Goal: Find specific page/section: Find specific page/section

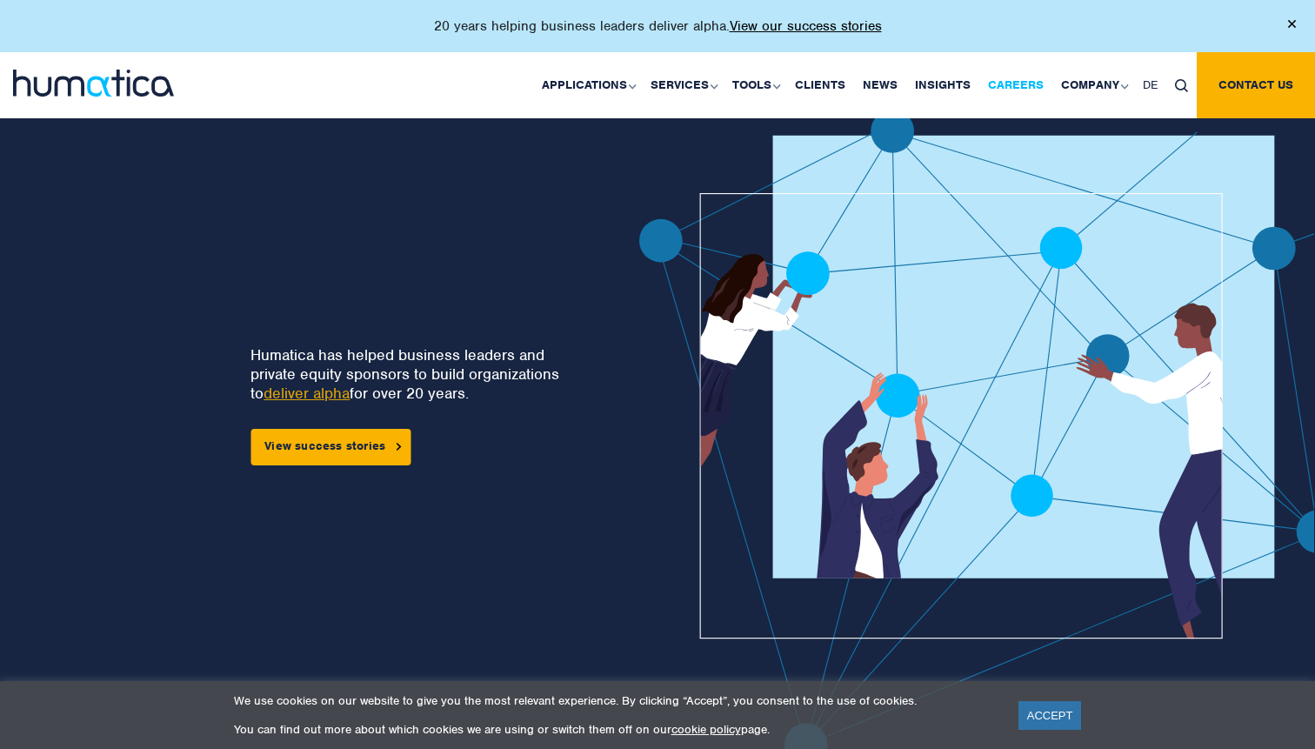
click at [1015, 82] on link "Careers" at bounding box center [1015, 85] width 73 height 66
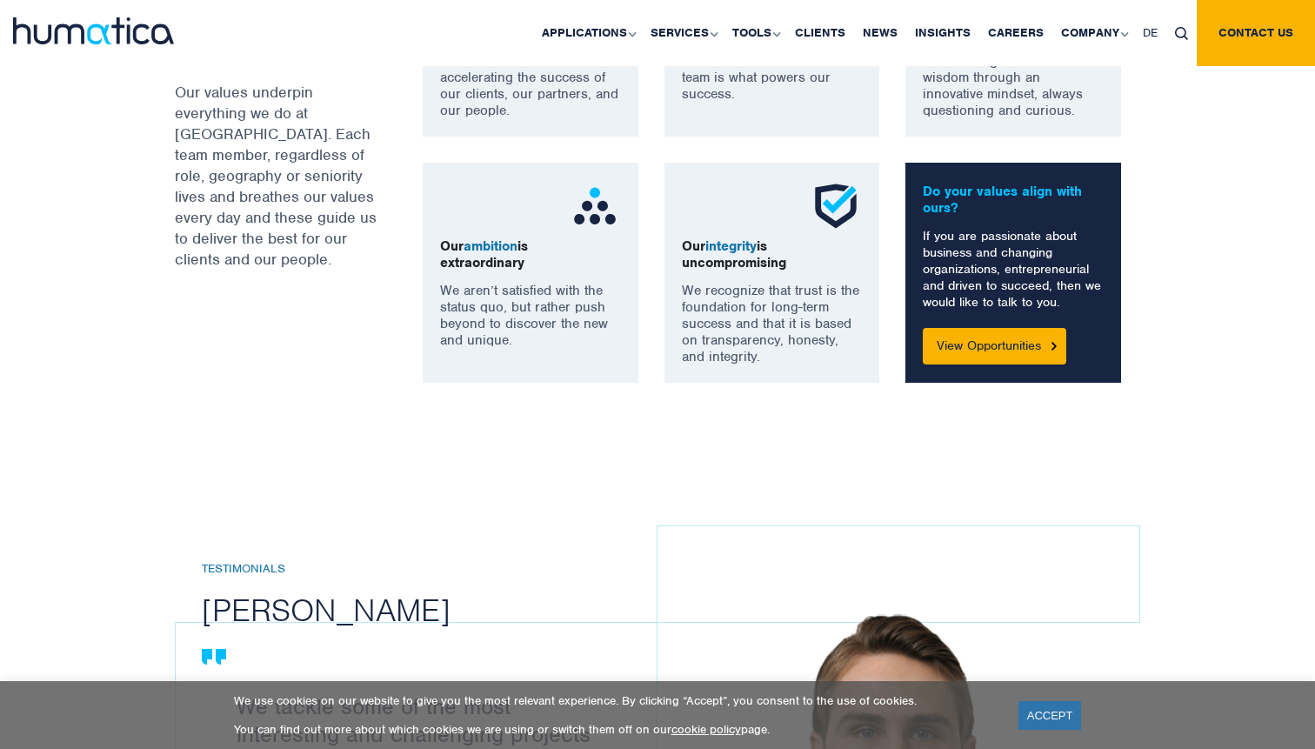
scroll to position [1454, 0]
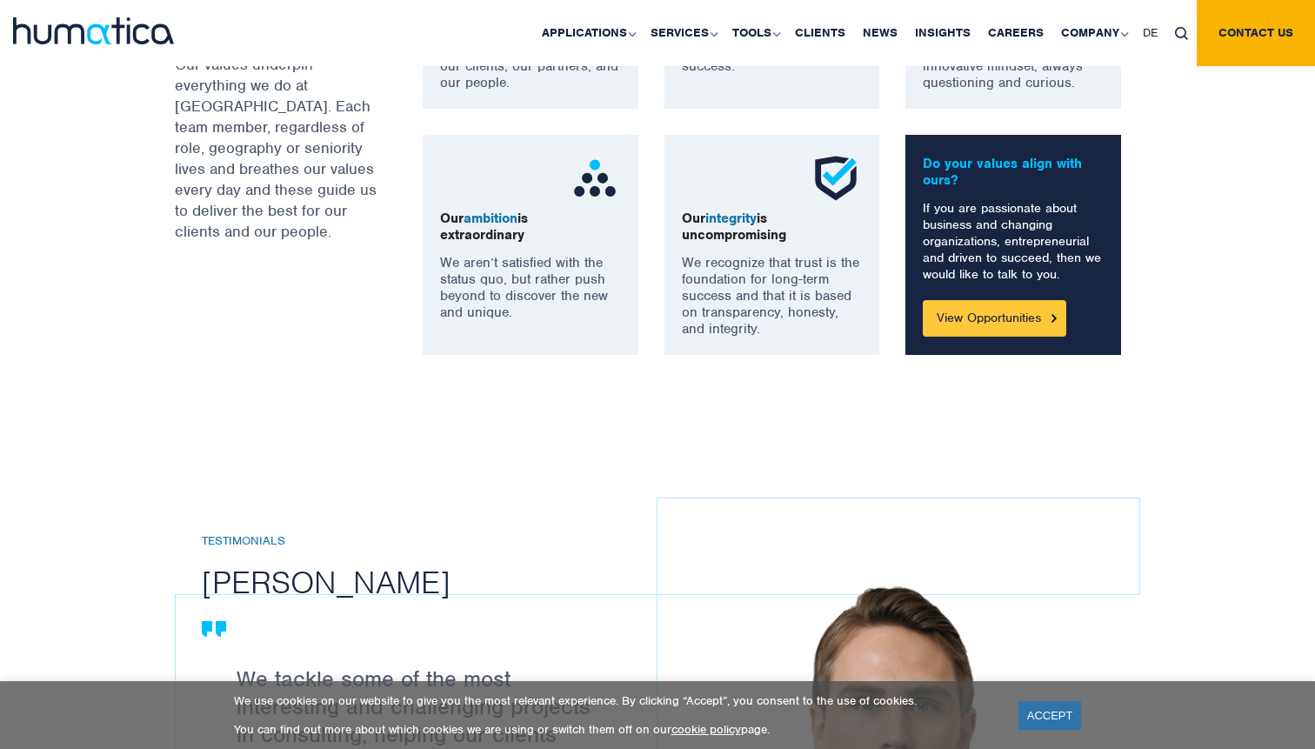
click at [1024, 324] on link "View Opportunities" at bounding box center [994, 318] width 143 height 37
